Goal: Information Seeking & Learning: Understand process/instructions

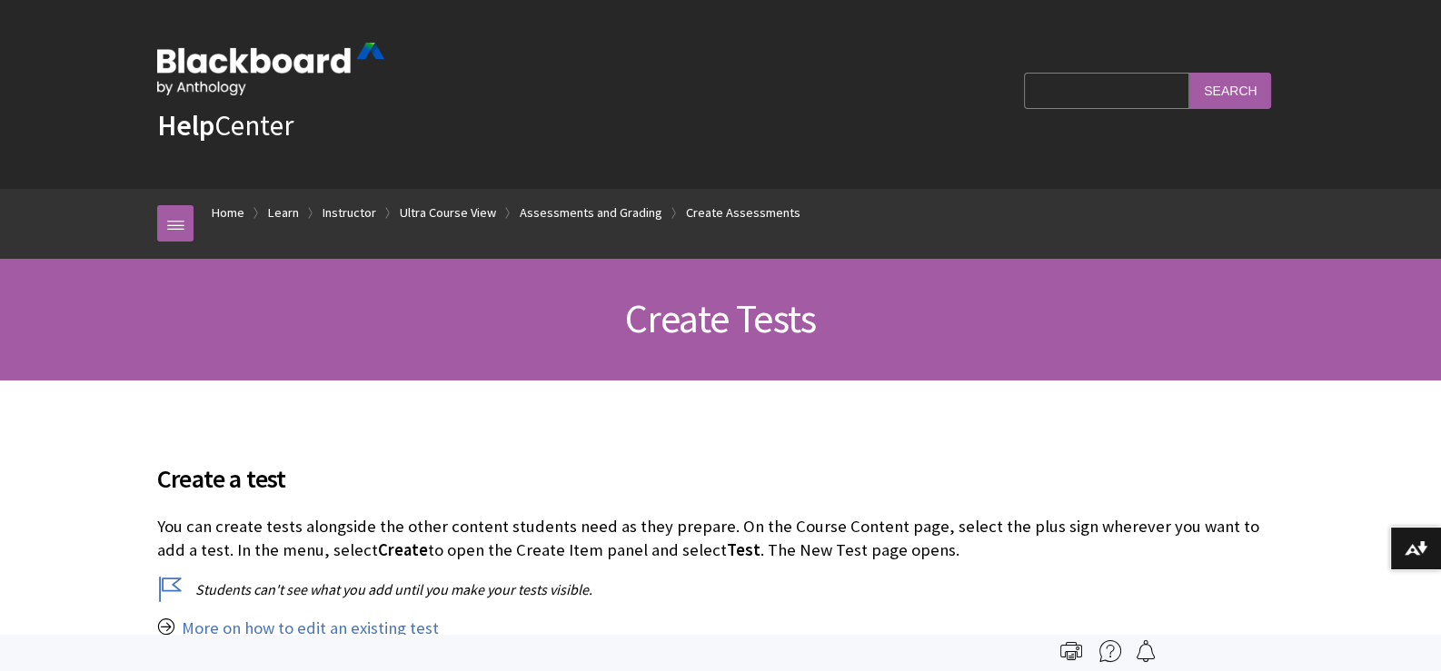
click at [1143, 86] on input "Search Query" at bounding box center [1106, 90] width 165 height 35
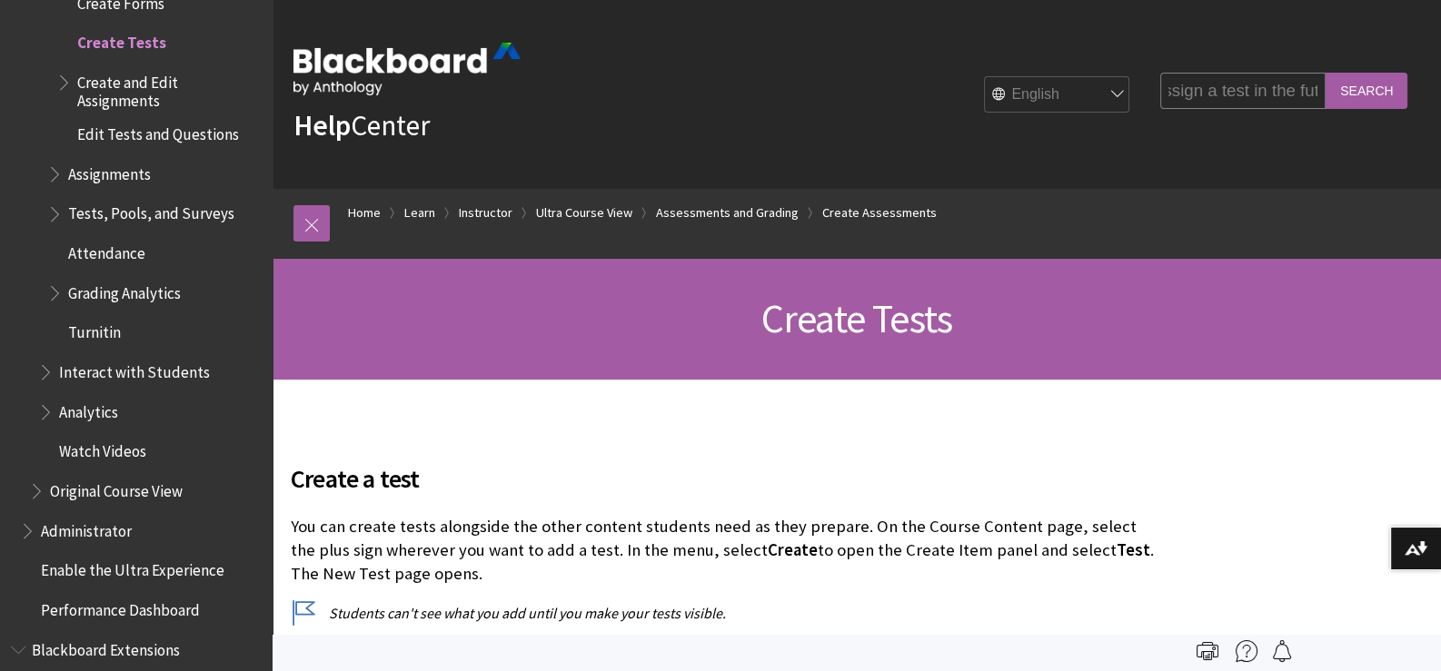
scroll to position [0, 25]
type input "assign a test in the future"
click at [1326, 73] on input "Search" at bounding box center [1367, 90] width 82 height 35
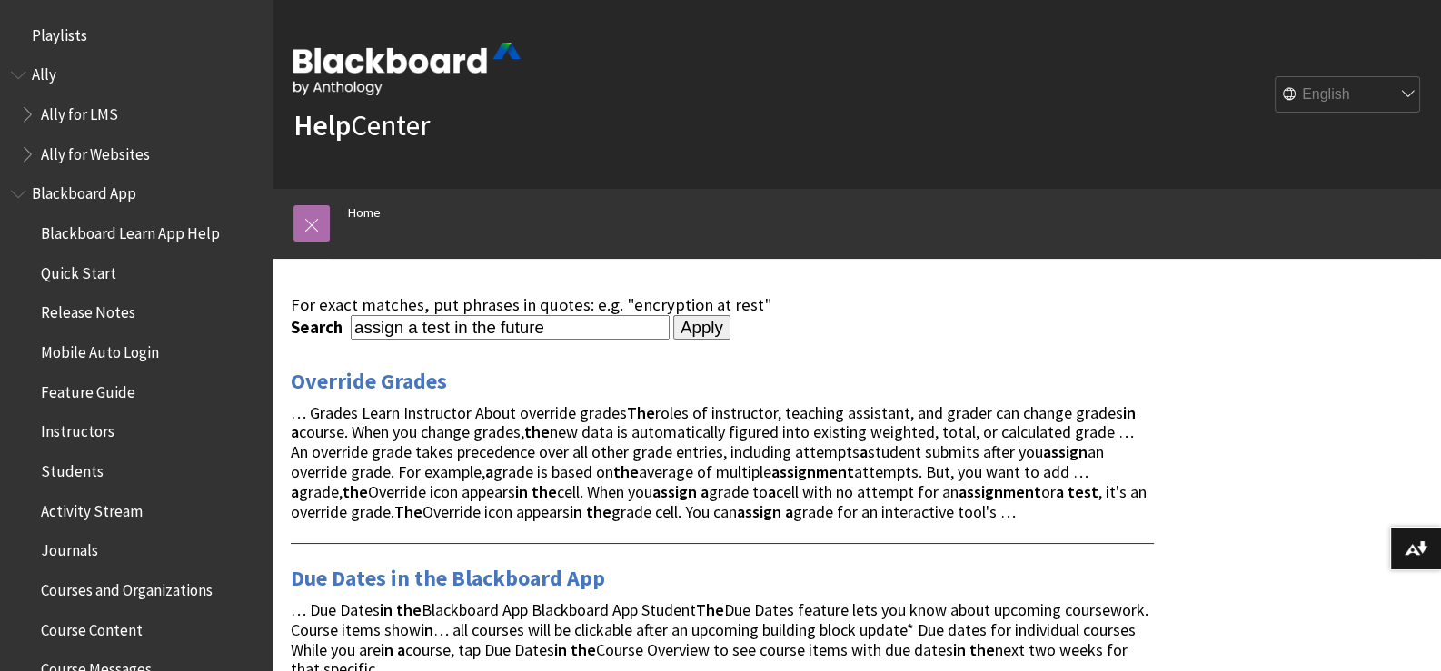
click at [295, 223] on link at bounding box center [311, 223] width 36 height 36
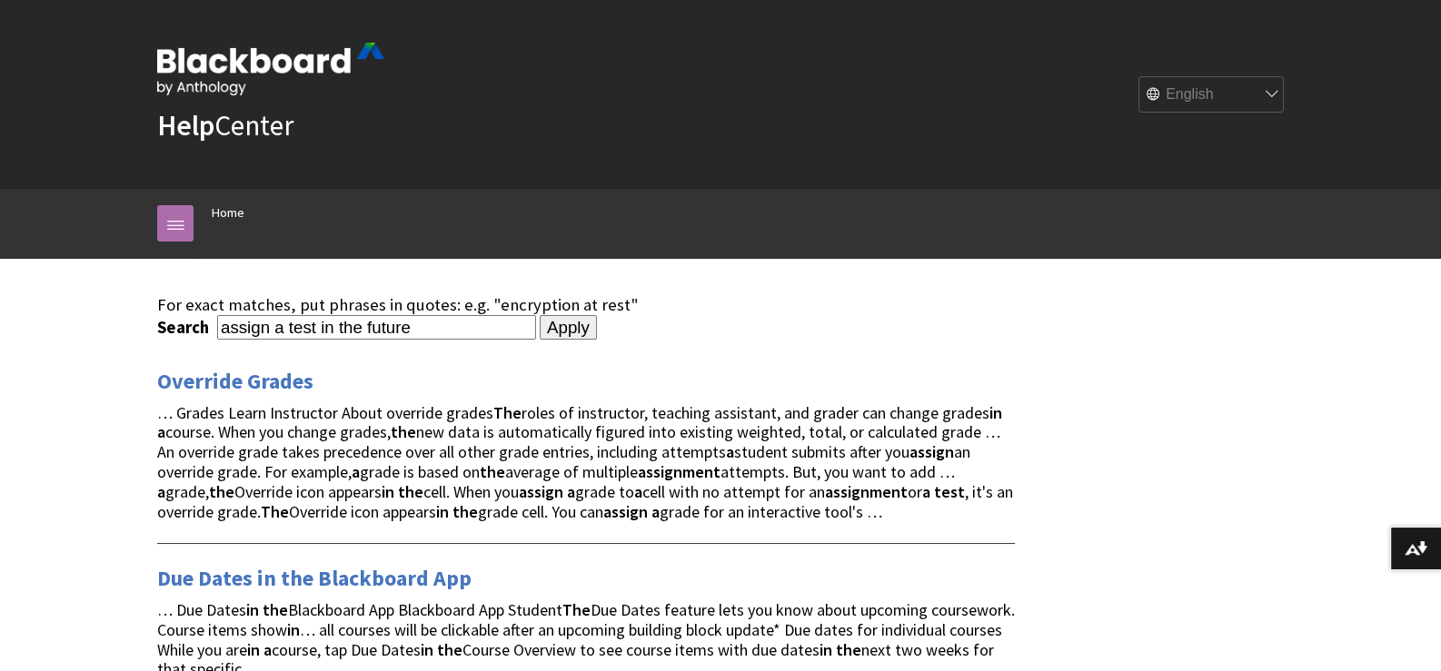
click at [173, 221] on link at bounding box center [175, 223] width 36 height 36
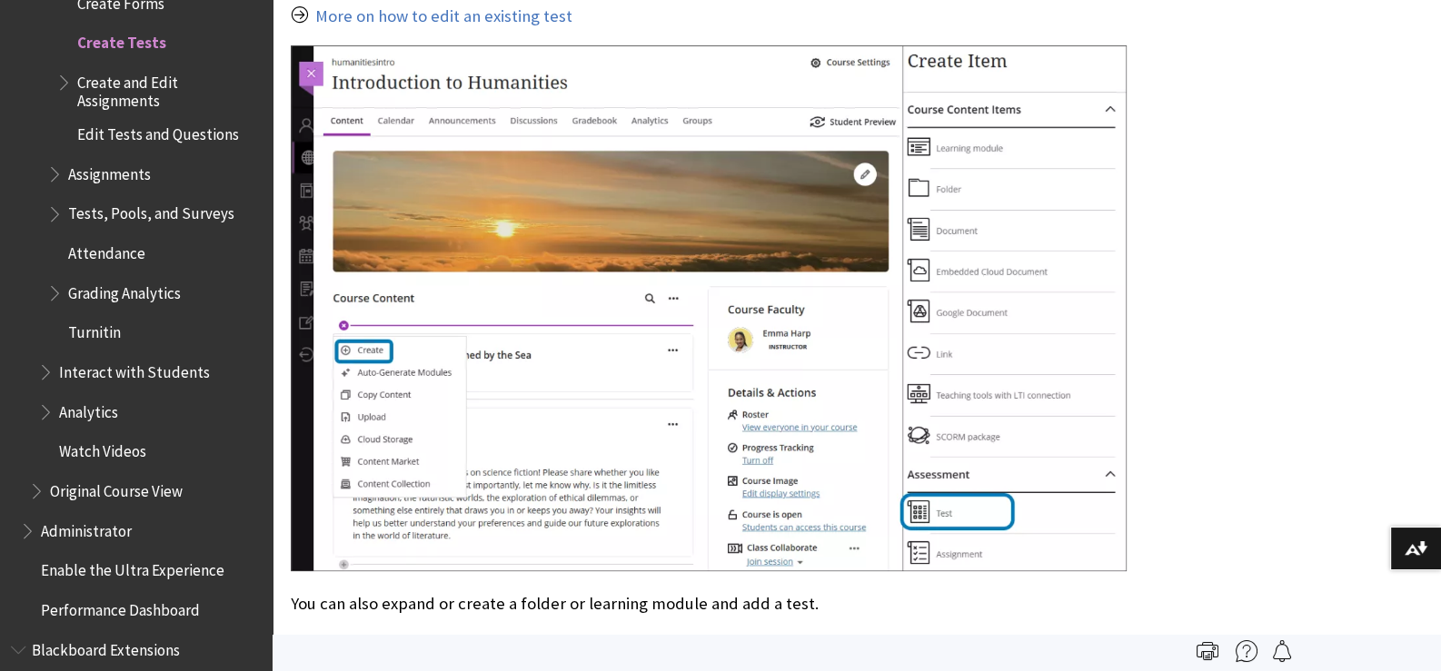
scroll to position [726, 0]
